Goal: Information Seeking & Learning: Learn about a topic

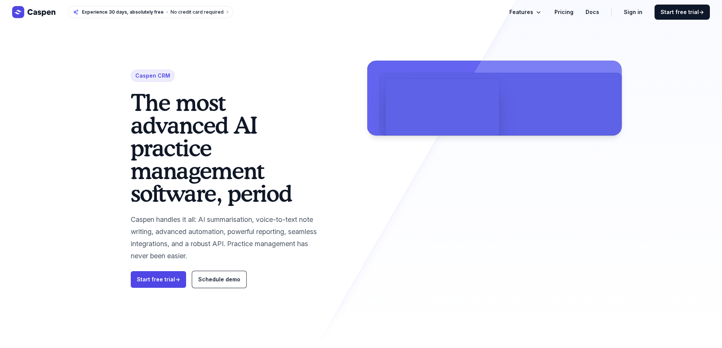
click at [49, 14] on icon "Global" at bounding box center [42, 12] width 28 height 7
click at [564, 12] on link "Pricing" at bounding box center [563, 12] width 19 height 9
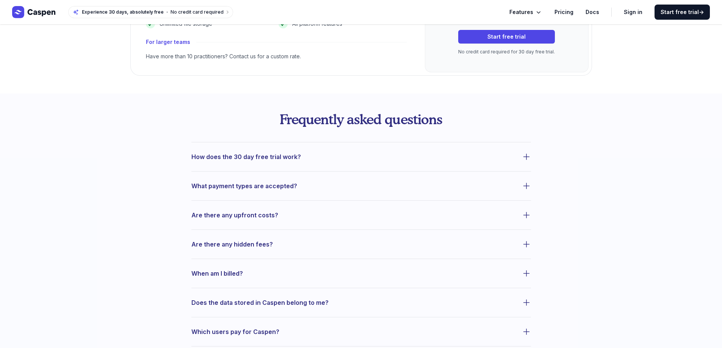
scroll to position [145, 0]
